Goal: Find specific page/section: Find specific page/section

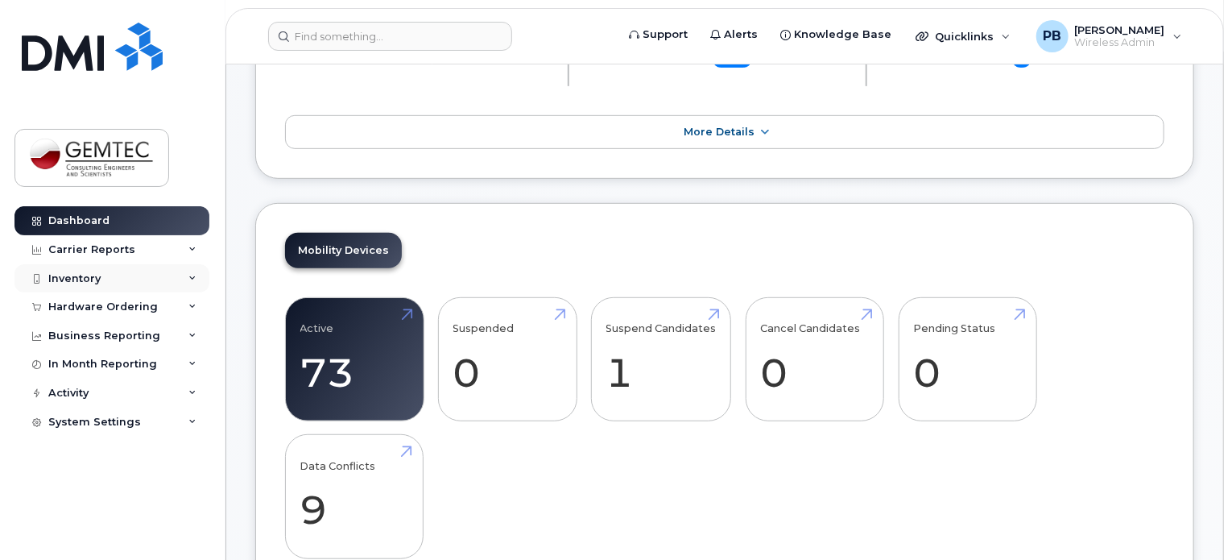
scroll to position [403, 0]
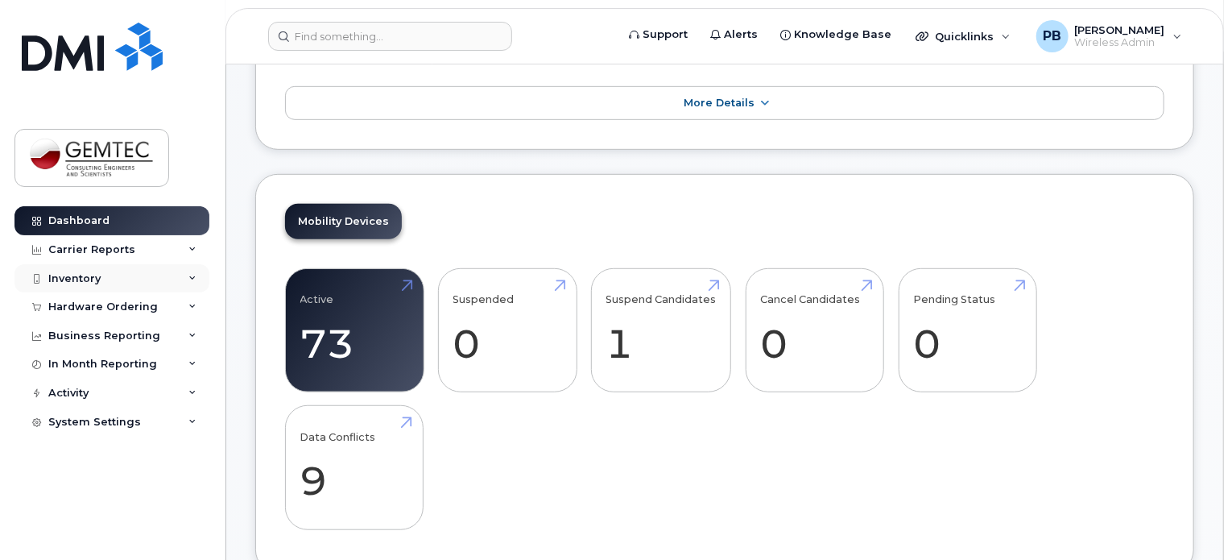
click at [72, 277] on div "Inventory" at bounding box center [74, 278] width 52 height 13
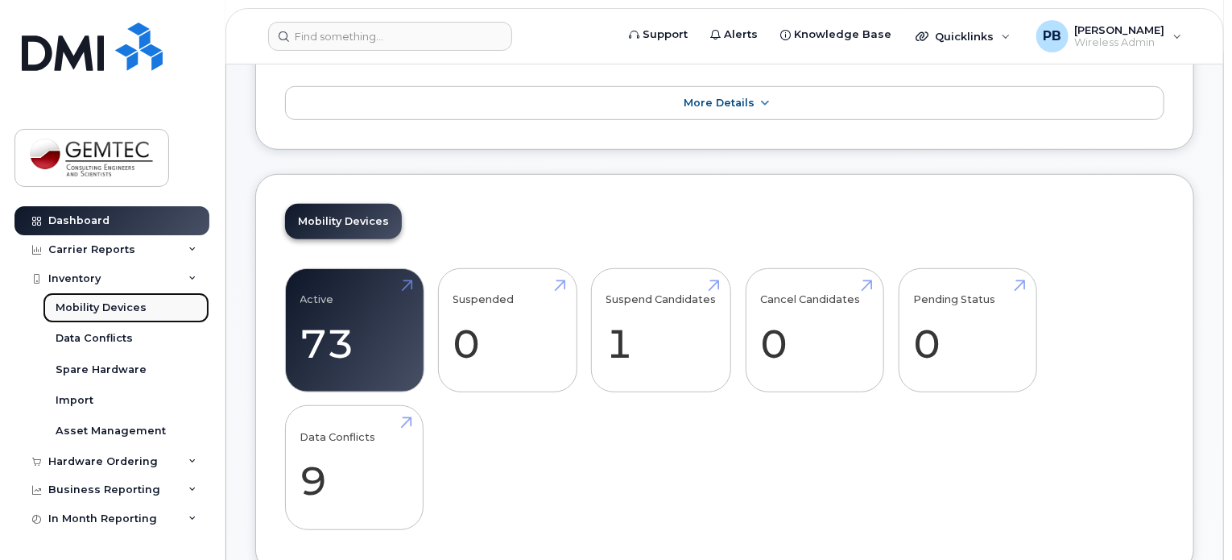
click at [86, 298] on link "Mobility Devices" at bounding box center [126, 307] width 167 height 31
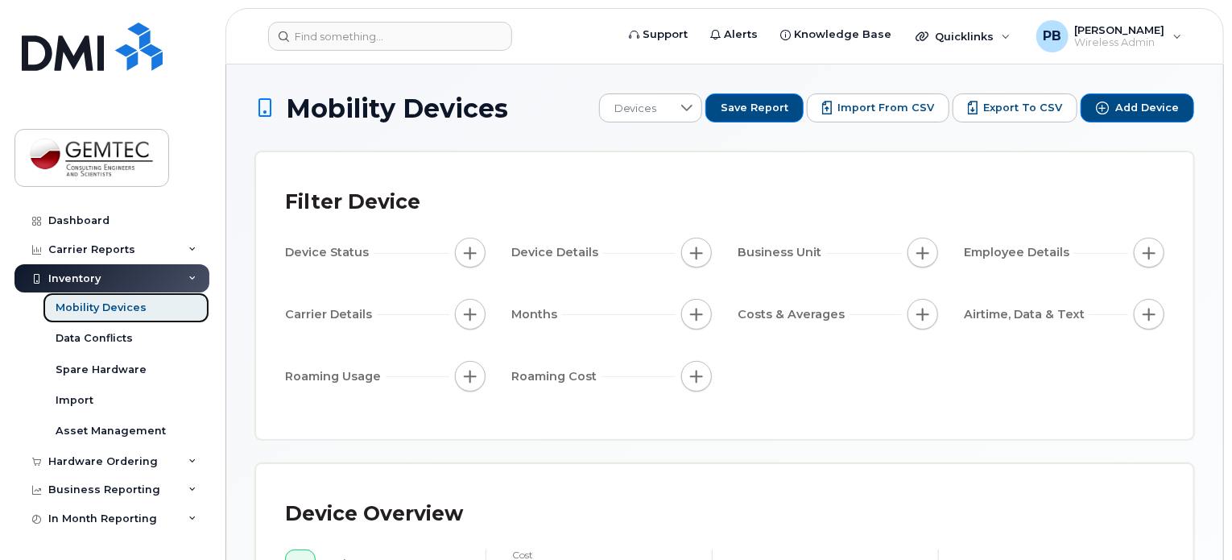
click at [91, 302] on div "Mobility Devices" at bounding box center [101, 307] width 91 height 14
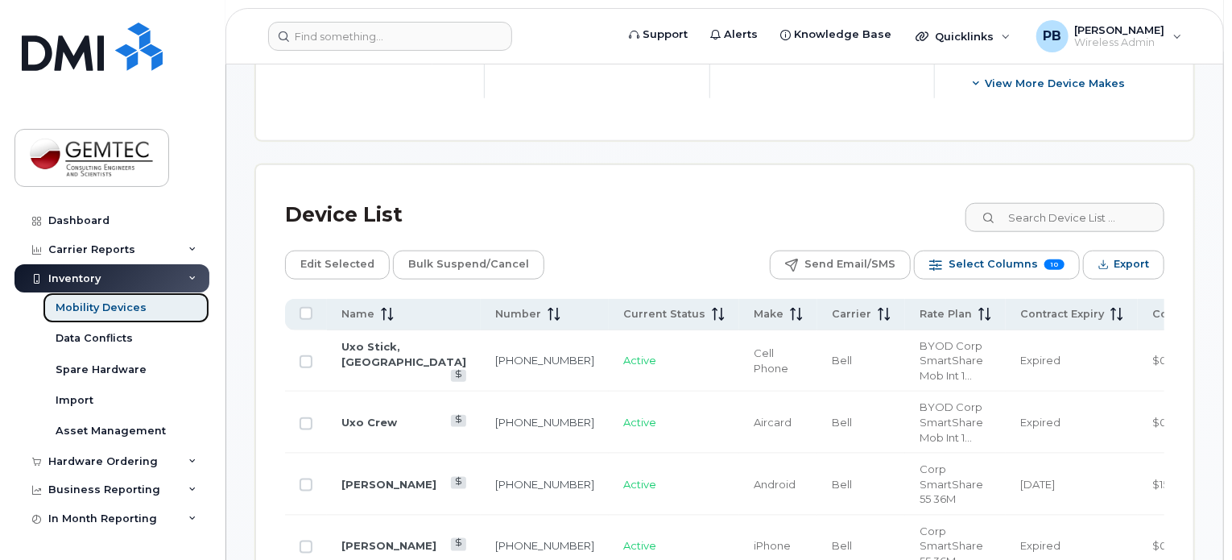
scroll to position [847, 0]
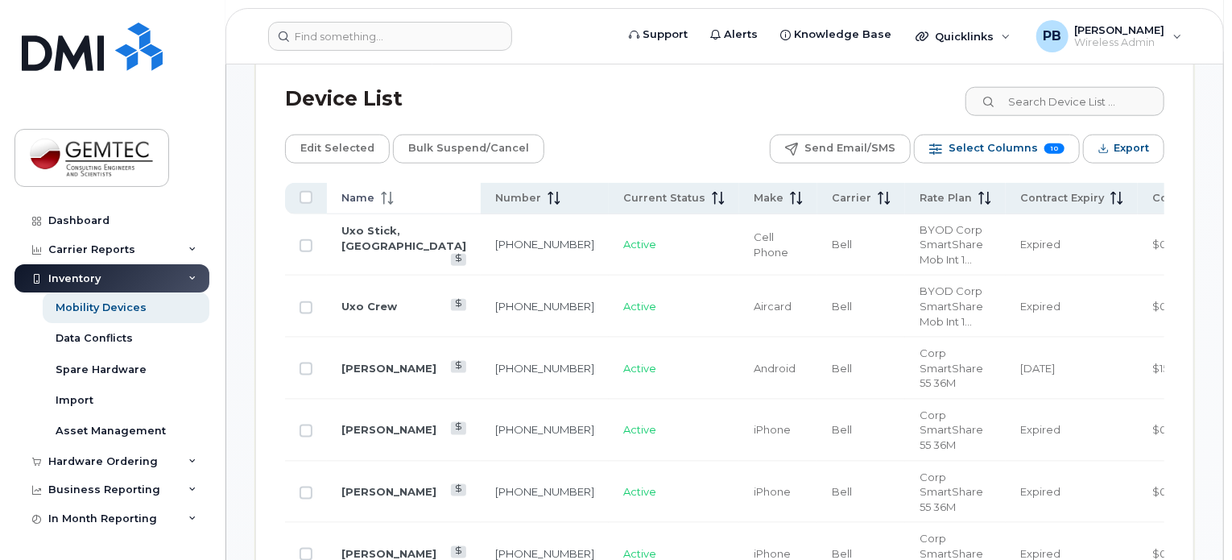
click at [386, 195] on icon at bounding box center [387, 198] width 13 height 13
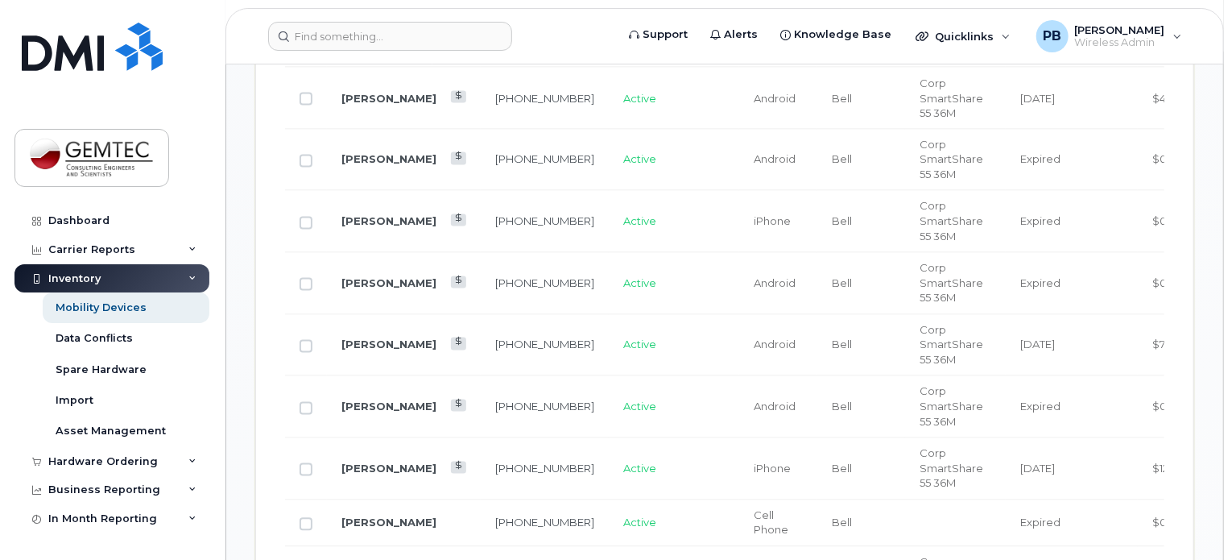
scroll to position [1814, 0]
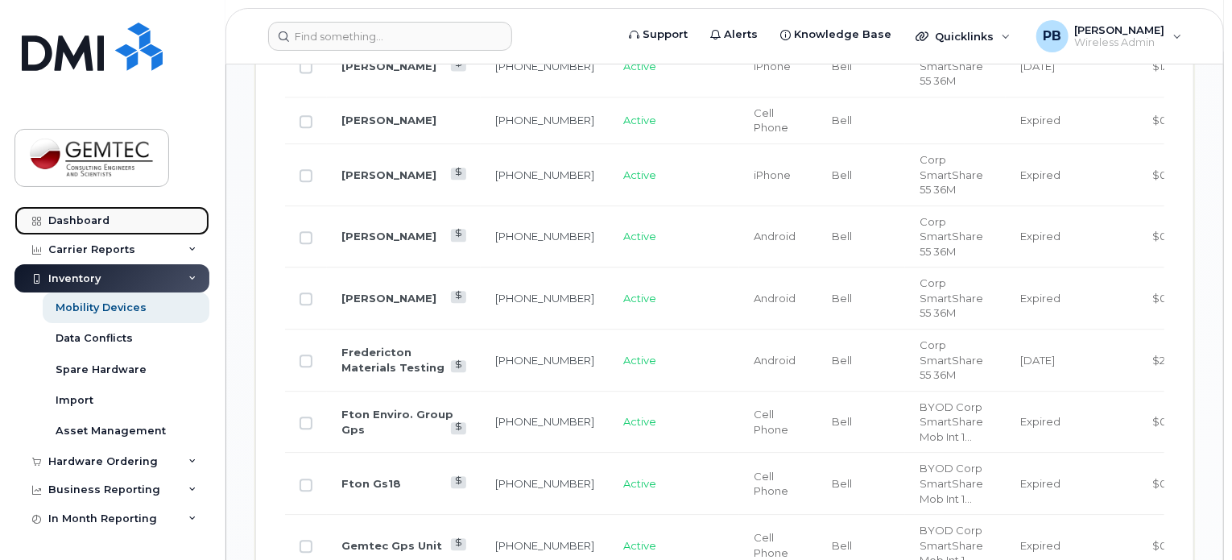
click at [74, 220] on div "Dashboard" at bounding box center [78, 220] width 61 height 13
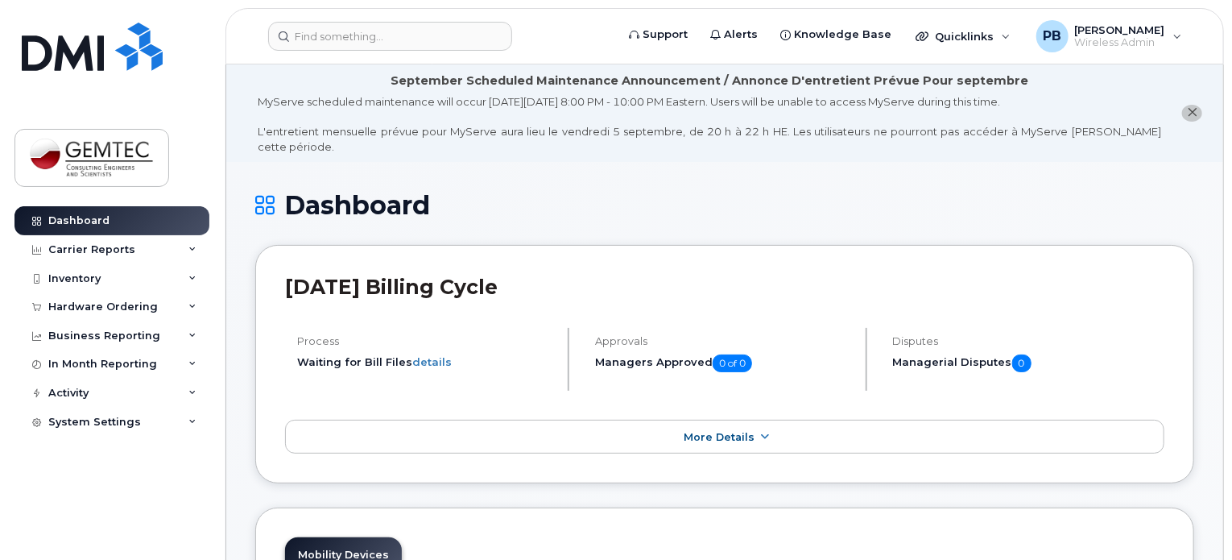
scroll to position [322, 0]
